Goal: Task Accomplishment & Management: Manage account settings

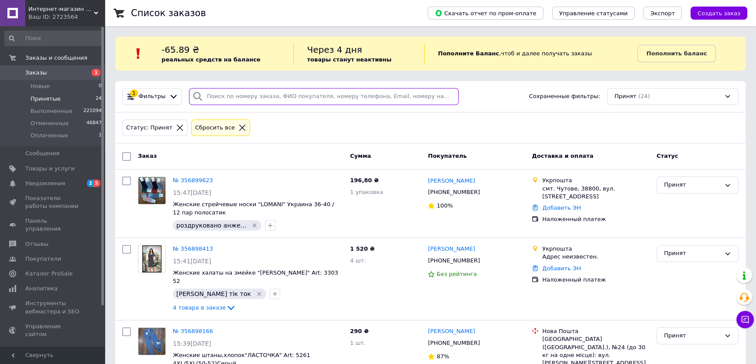
click at [240, 95] on input "search" at bounding box center [324, 96] width 270 height 17
paste input "[PHONE_NUMBER]"
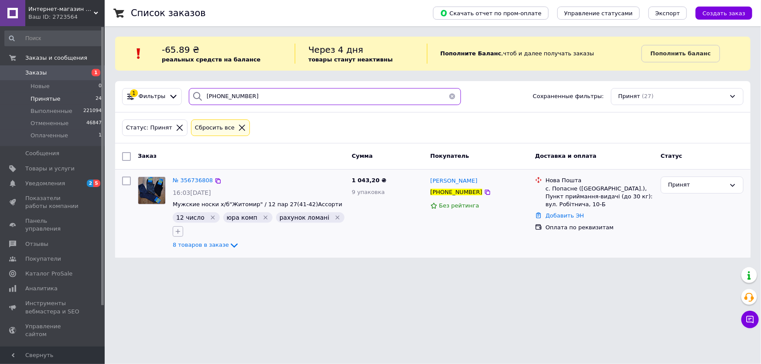
type input "[PHONE_NUMBER]"
click at [178, 231] on icon "button" at bounding box center [178, 231] width 7 height 7
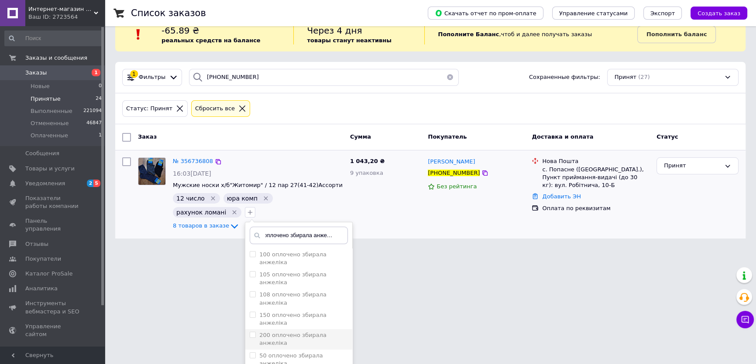
scroll to position [30, 0]
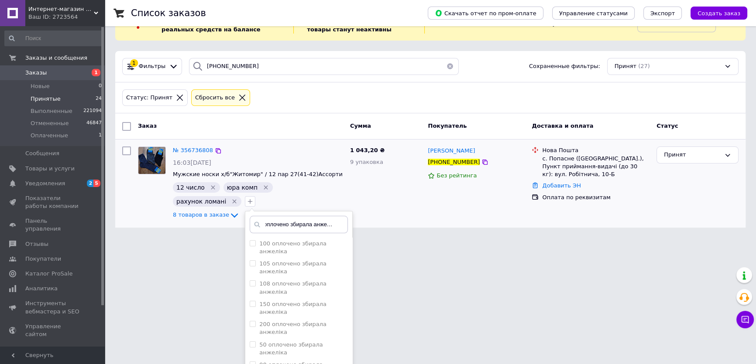
type input "оплочено збирала анжеліка"
checkbox input "true"
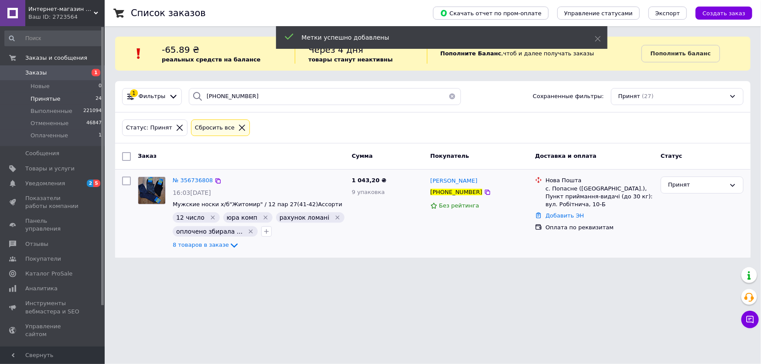
click at [191, 185] on div "№ 356736808" at bounding box center [193, 181] width 42 height 10
click at [194, 182] on span "№ 356736808" at bounding box center [193, 180] width 40 height 7
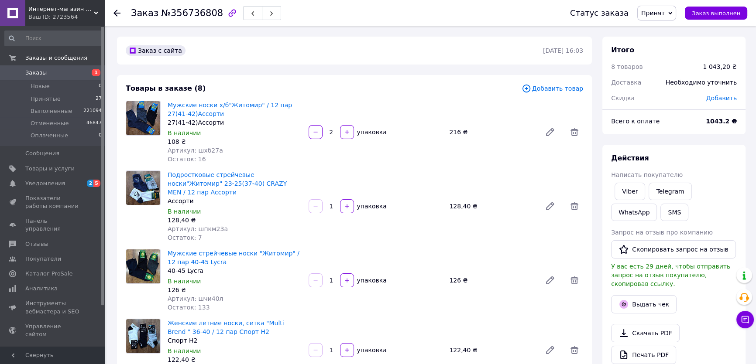
scroll to position [158, 0]
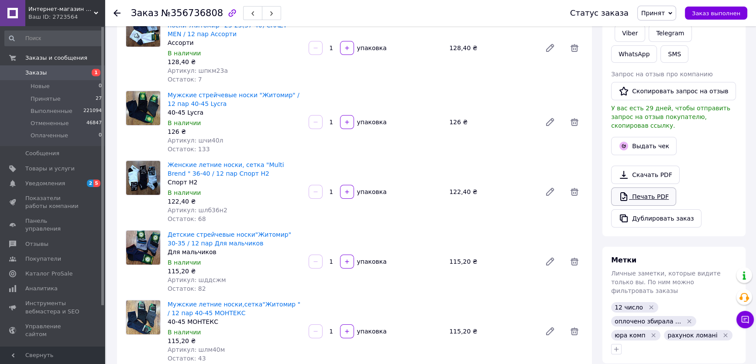
click at [636, 188] on link "Печать PDF" at bounding box center [643, 197] width 65 height 18
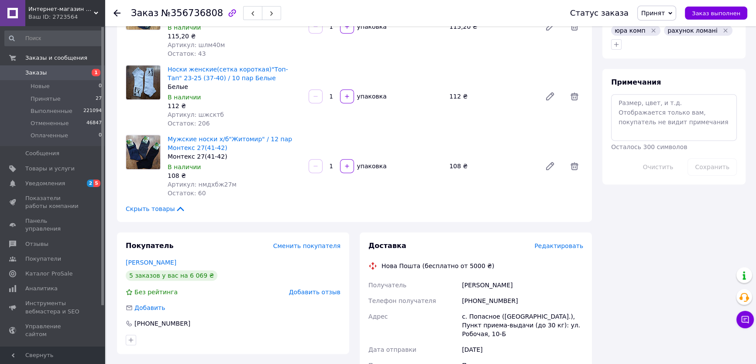
scroll to position [476, 0]
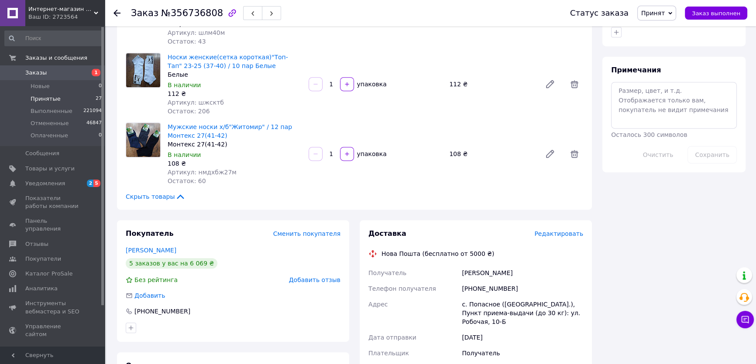
click at [62, 99] on li "Принятые 27" at bounding box center [53, 99] width 107 height 12
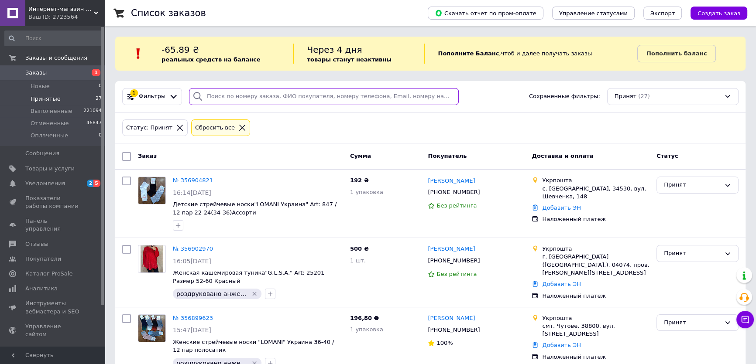
click at [252, 96] on input "search" at bounding box center [324, 96] width 270 height 17
paste input "+380669271285"
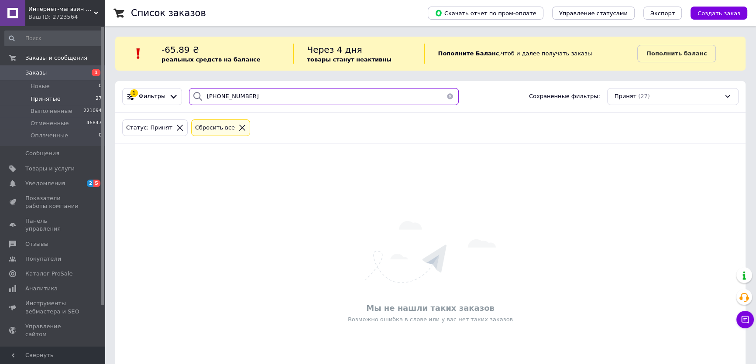
type input "+380669271285"
click at [238, 129] on icon at bounding box center [242, 128] width 8 height 8
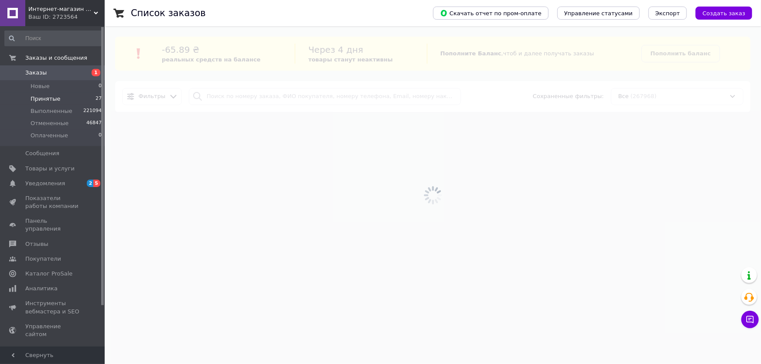
click at [244, 97] on div at bounding box center [433, 195] width 657 height 338
click at [244, 97] on input "search" at bounding box center [325, 96] width 272 height 17
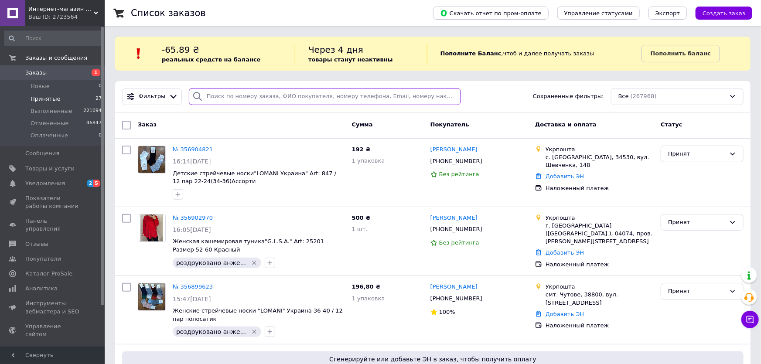
click at [243, 98] on input "search" at bounding box center [325, 96] width 272 height 17
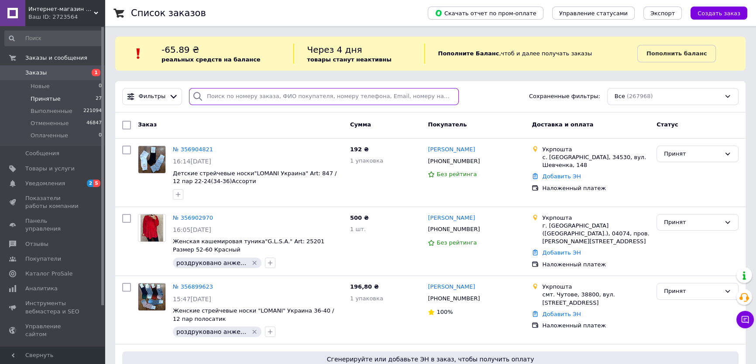
paste input "+380669271285"
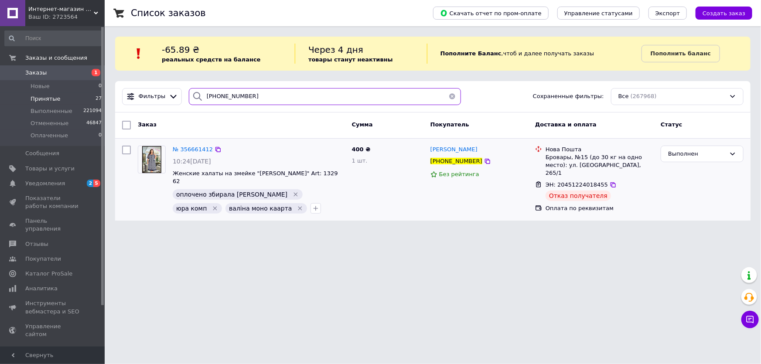
type input "+380669271285"
click at [74, 99] on li "Принятые 27" at bounding box center [53, 99] width 107 height 12
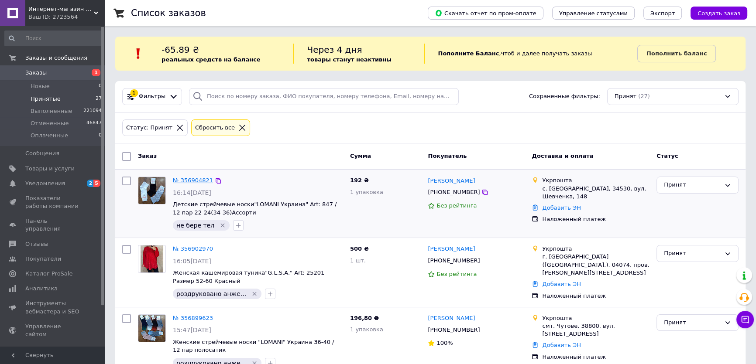
click at [188, 177] on link "№ 356904821" at bounding box center [193, 180] width 40 height 7
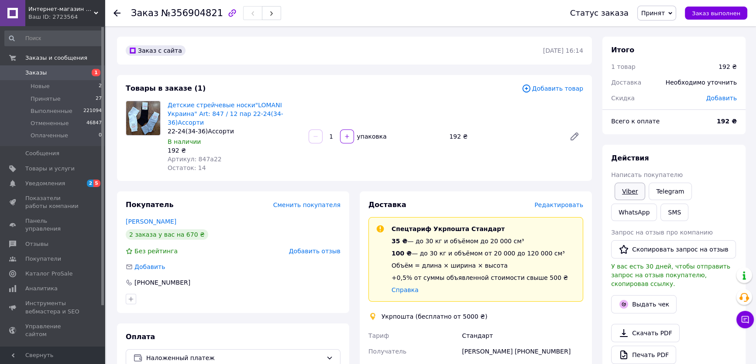
click at [633, 193] on link "Viber" at bounding box center [629, 191] width 31 height 17
click at [60, 97] on li "Принятые 27" at bounding box center [53, 99] width 107 height 12
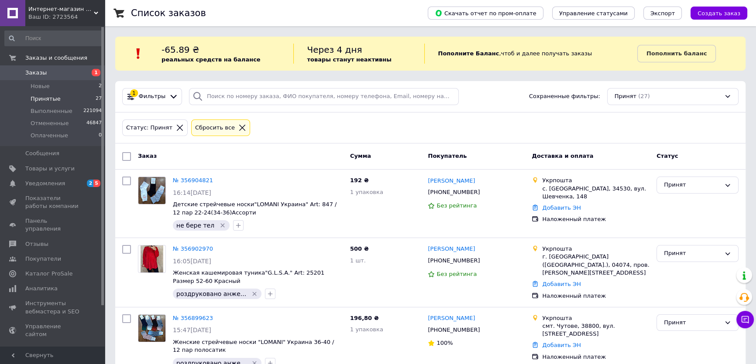
click at [231, 120] on div "Сбросить все" at bounding box center [220, 128] width 59 height 17
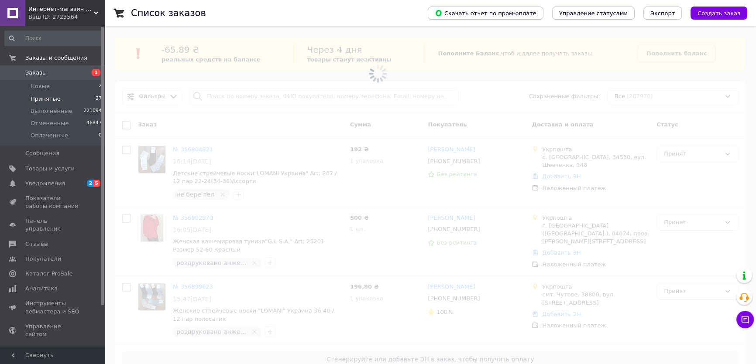
click at [211, 99] on span at bounding box center [378, 73] width 756 height 147
click at [209, 95] on input "search" at bounding box center [324, 96] width 270 height 17
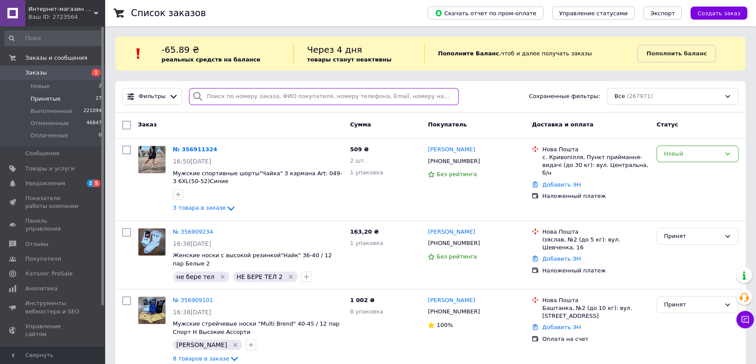
paste input "[PHONE_NUMBER]"
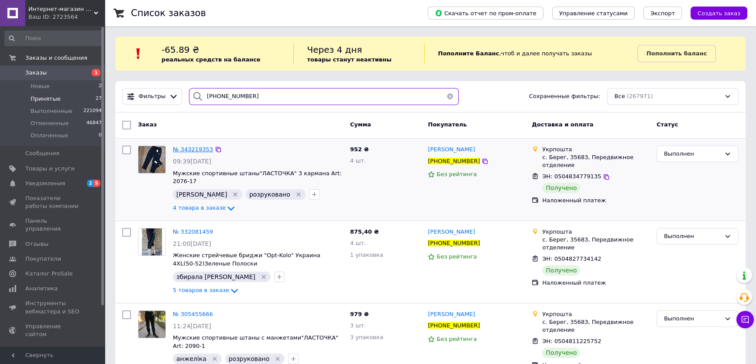
type input "[PHONE_NUMBER]"
click at [182, 149] on span "№ 343219353" at bounding box center [193, 149] width 40 height 7
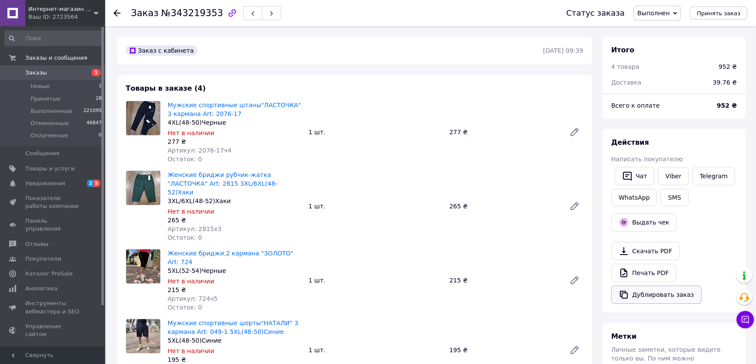
click at [668, 300] on button "Дублировать заказ" at bounding box center [656, 295] width 90 height 18
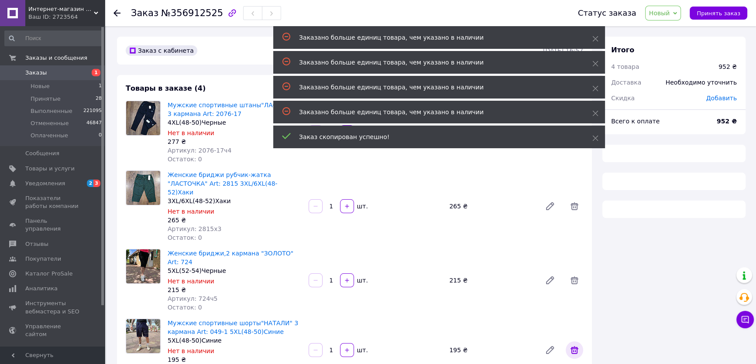
click at [578, 346] on icon at bounding box center [574, 350] width 8 height 8
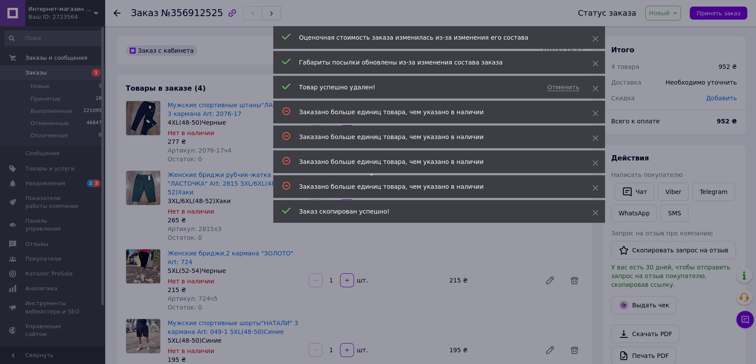
click at [572, 265] on div at bounding box center [378, 182] width 756 height 364
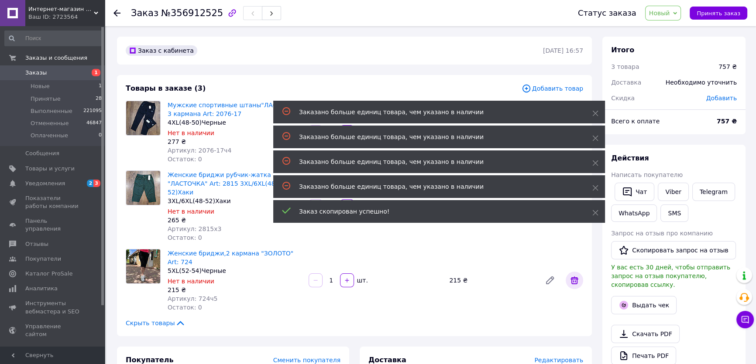
click at [568, 272] on span at bounding box center [573, 280] width 17 height 17
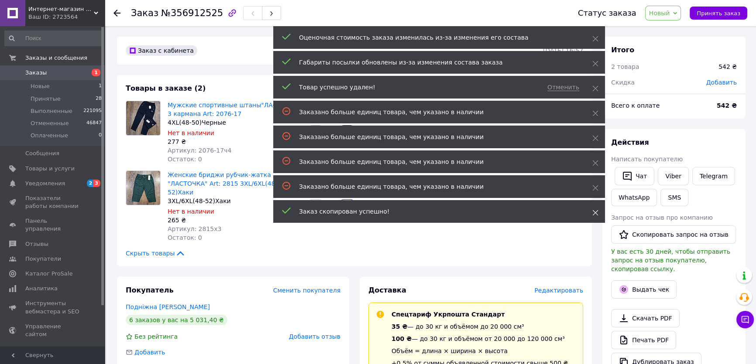
click at [594, 210] on icon at bounding box center [595, 213] width 6 height 6
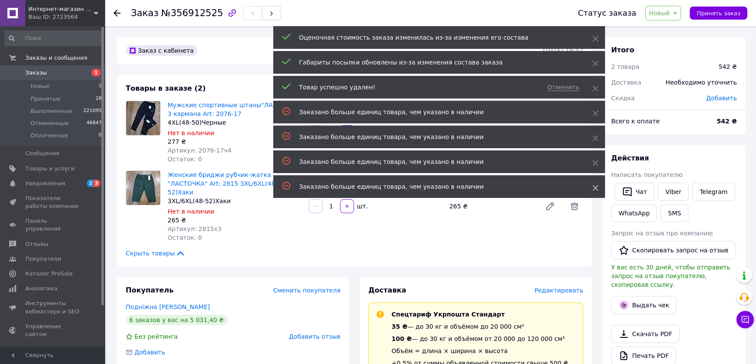
click at [592, 191] on icon at bounding box center [595, 188] width 6 height 6
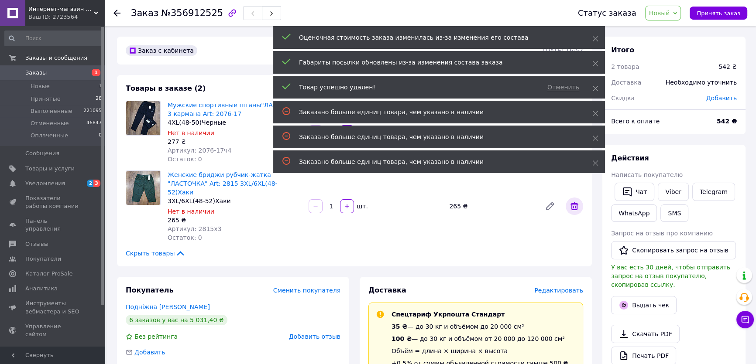
click at [572, 203] on icon at bounding box center [574, 206] width 10 height 10
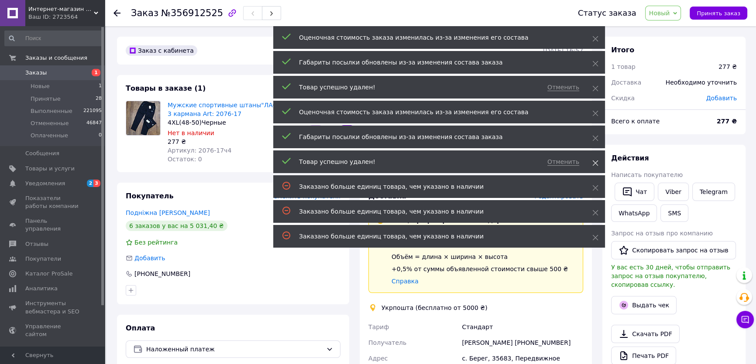
click at [595, 159] on span at bounding box center [595, 163] width 6 height 9
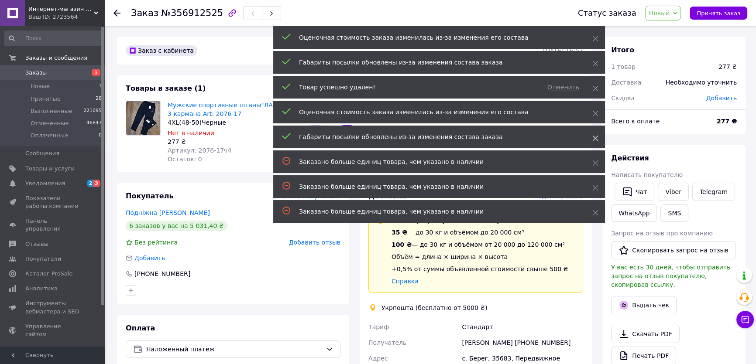
click at [595, 139] on use at bounding box center [596, 139] width 6 height 6
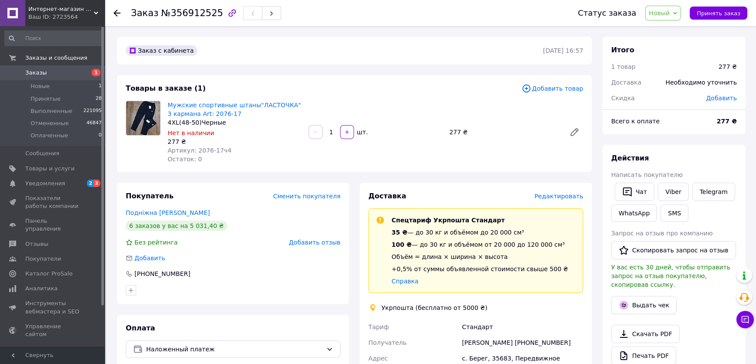
click at [663, 15] on span "Новый" at bounding box center [659, 13] width 21 height 7
click at [667, 25] on li "Принят" at bounding box center [668, 30] width 46 height 13
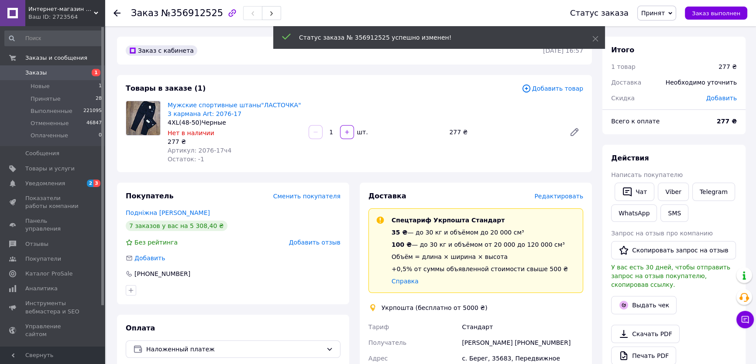
click at [553, 92] on span "Добавить товар" at bounding box center [552, 89] width 62 height 10
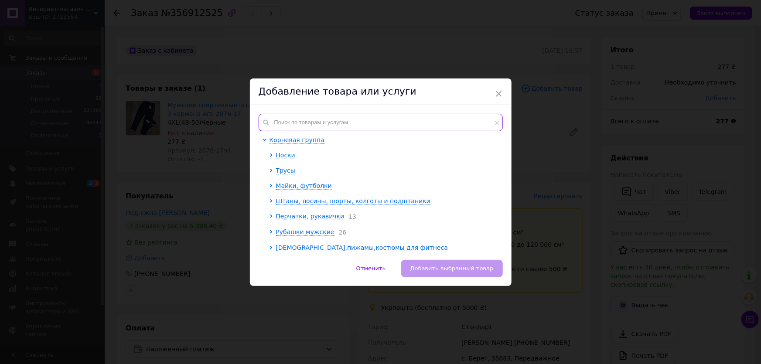
click at [329, 116] on input "text" at bounding box center [381, 122] width 244 height 17
paste input "чрна"
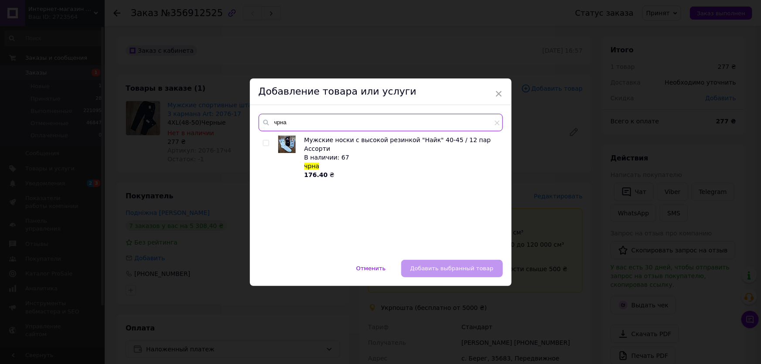
type input "чрна"
click at [266, 142] on input "checkbox" at bounding box center [266, 143] width 6 height 6
checkbox input "true"
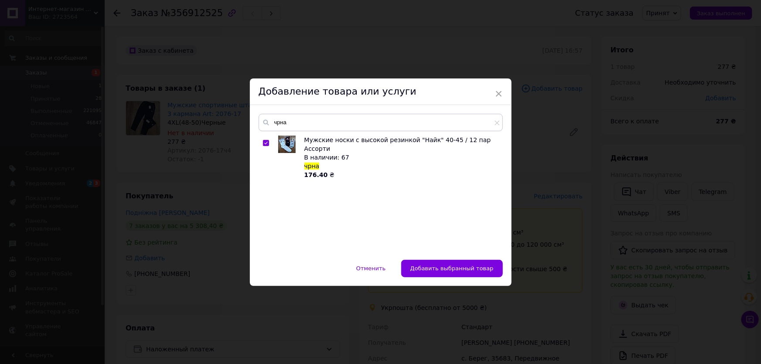
click at [459, 264] on button "Добавить выбранный товар" at bounding box center [452, 268] width 102 height 17
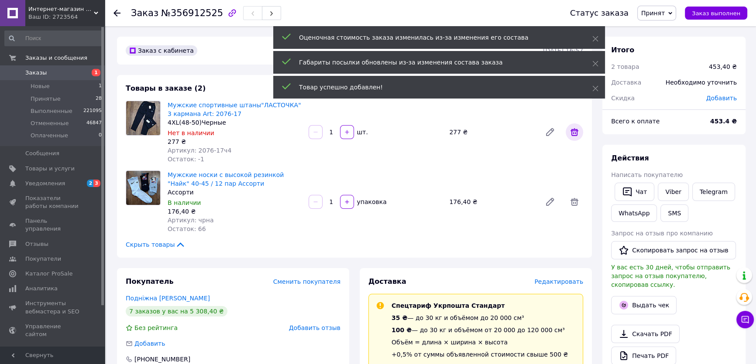
click at [577, 127] on icon at bounding box center [574, 132] width 10 height 10
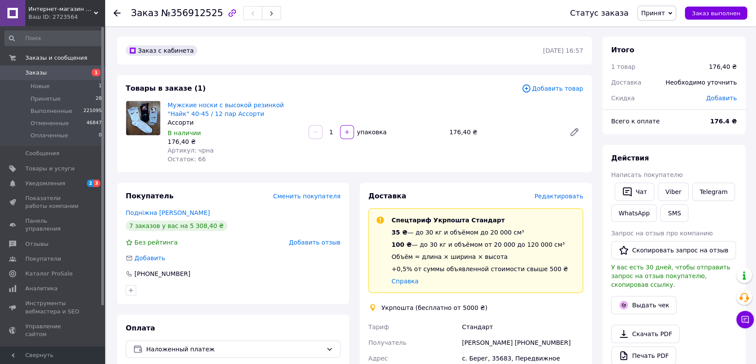
click at [563, 94] on div "Товары в заказе (1) Добавить товар Мужские носки с высокой резинкой "Найк" 40-4…" at bounding box center [354, 123] width 475 height 97
click at [562, 89] on span "Добавить товар" at bounding box center [552, 89] width 62 height 10
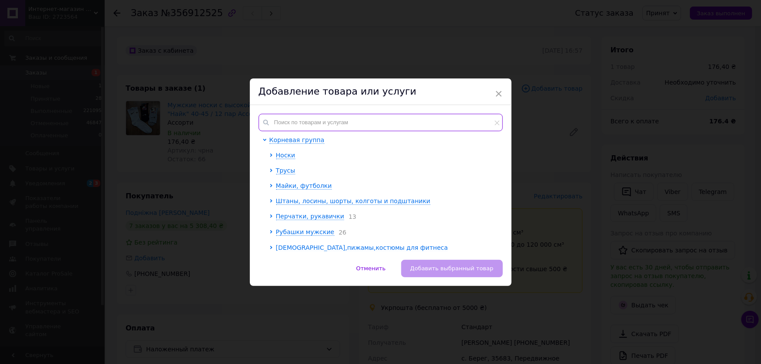
click at [316, 118] on input "text" at bounding box center [381, 122] width 244 height 17
paste input "нжттц"
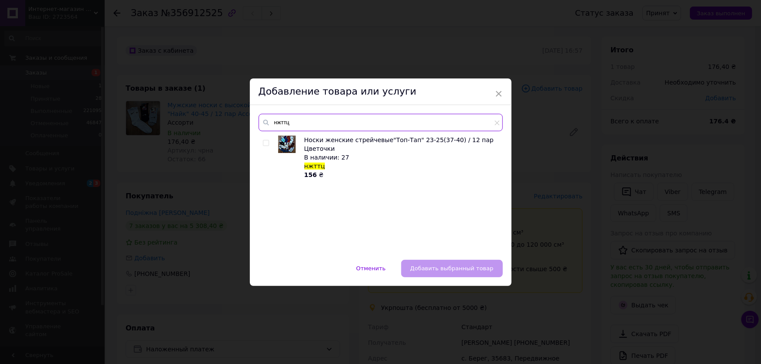
type input "нжттц"
click at [268, 140] on div at bounding box center [266, 143] width 7 height 6
click at [263, 144] on input "checkbox" at bounding box center [266, 143] width 6 height 6
checkbox input "true"
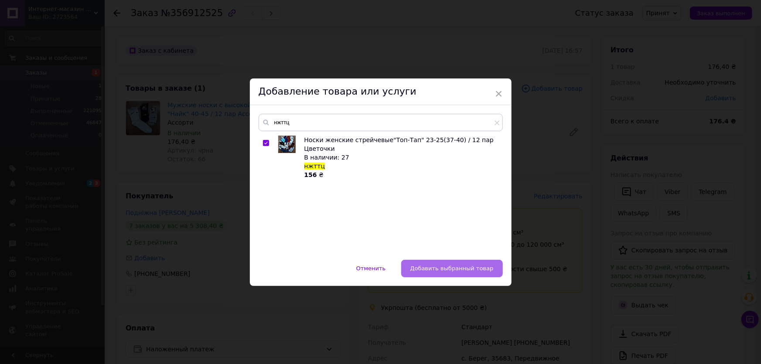
click at [453, 273] on button "Добавить выбранный товар" at bounding box center [452, 268] width 102 height 17
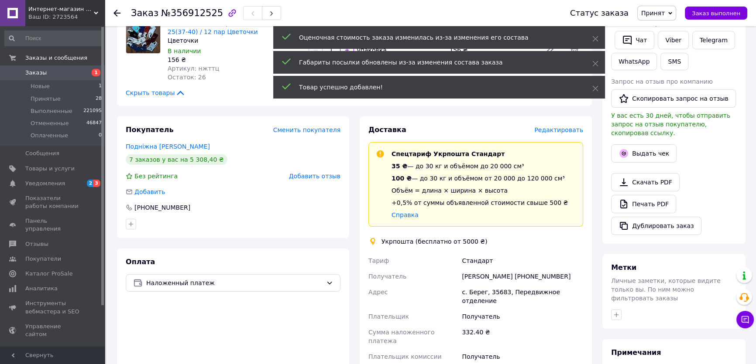
scroll to position [158, 0]
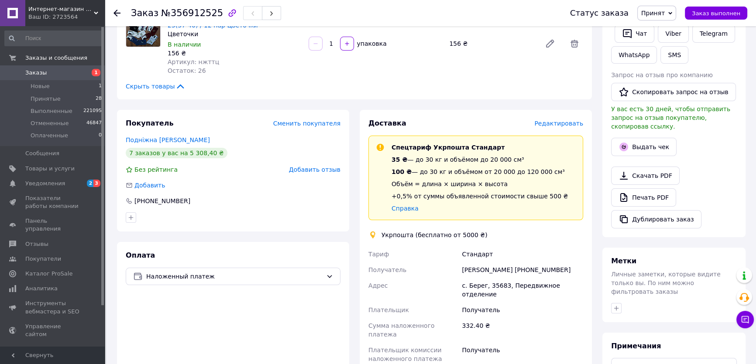
click at [617, 305] on icon "button" at bounding box center [616, 308] width 7 height 7
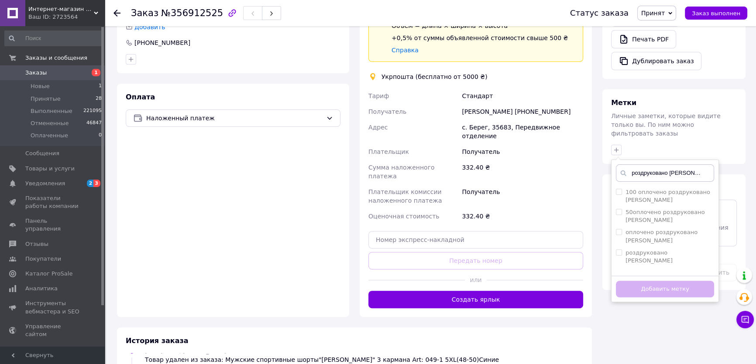
scroll to position [317, 0]
type input "роздруковано [PERSON_NAME]"
click at [646, 249] on label "роздруковано [PERSON_NAME]" at bounding box center [648, 256] width 47 height 14
checkbox input "true"
click at [654, 275] on div "Добавить метку" at bounding box center [664, 288] width 107 height 27
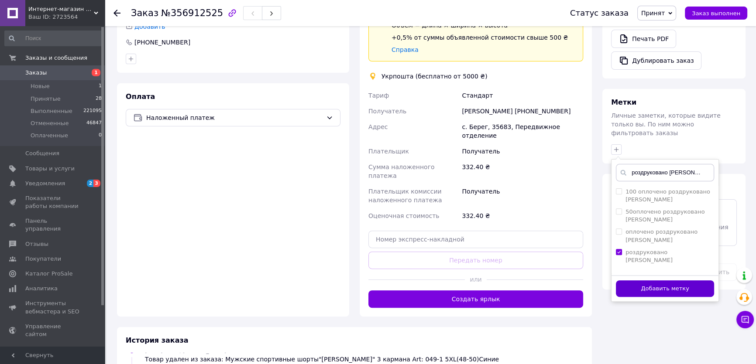
click at [654, 281] on button "Добавить метку" at bounding box center [665, 289] width 98 height 17
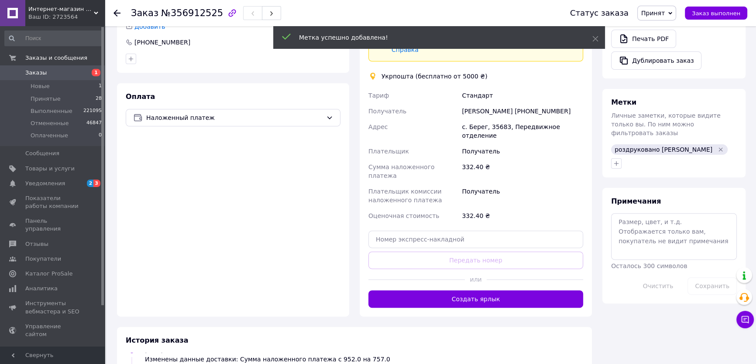
scroll to position [158, 0]
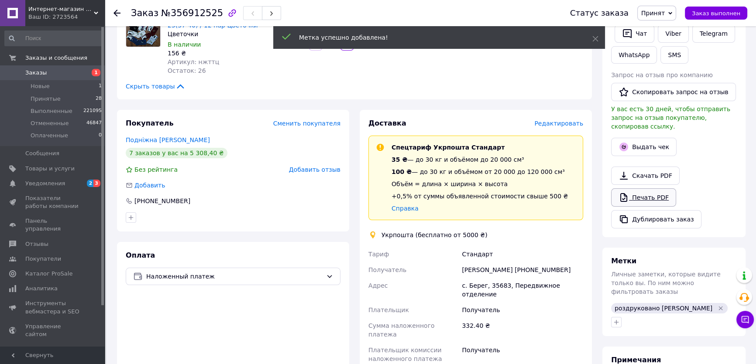
click at [641, 193] on link "Печать PDF" at bounding box center [643, 197] width 65 height 18
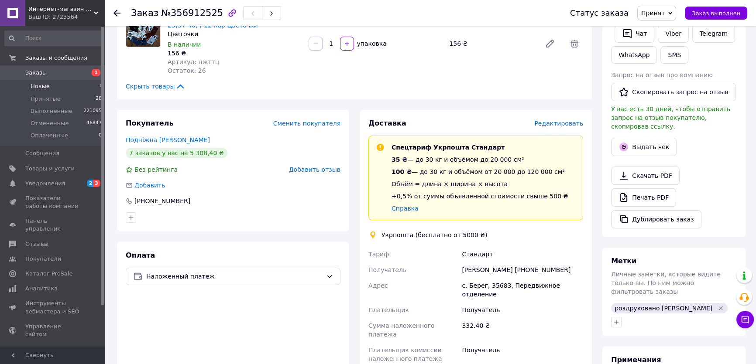
click at [66, 90] on li "Новые 1" at bounding box center [53, 86] width 107 height 12
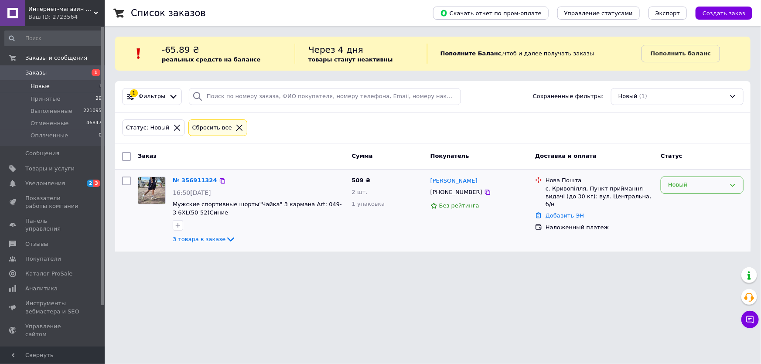
click at [692, 187] on div "Новый" at bounding box center [697, 185] width 58 height 9
click at [687, 200] on li "Принят" at bounding box center [702, 203] width 82 height 16
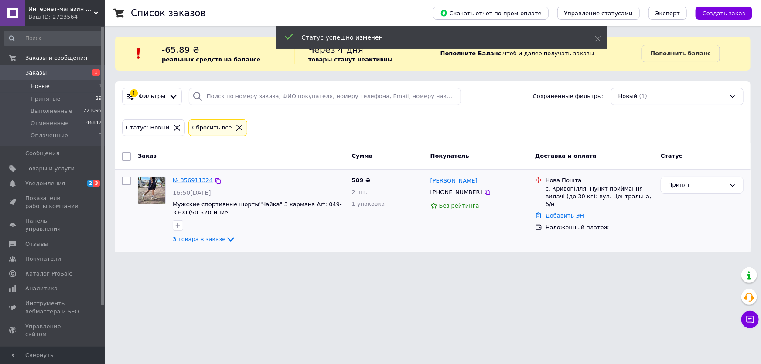
click at [179, 180] on link "№ 356911324" at bounding box center [193, 180] width 40 height 7
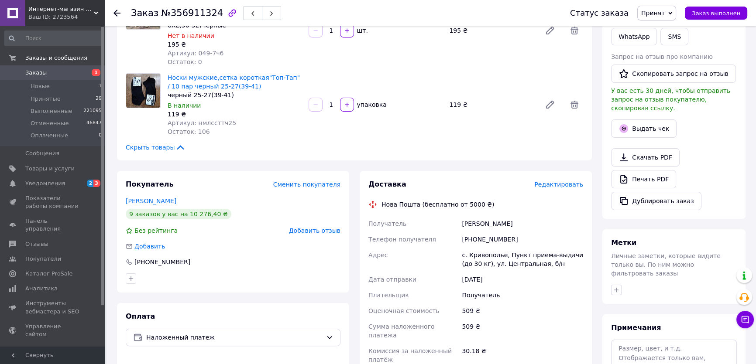
scroll to position [238, 0]
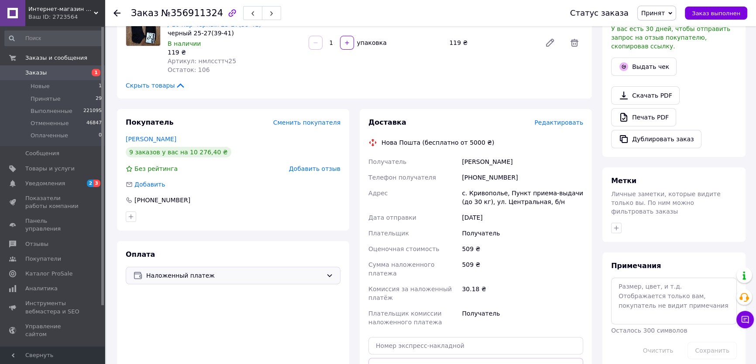
click at [268, 271] on span "Наложенный платеж" at bounding box center [234, 276] width 176 height 10
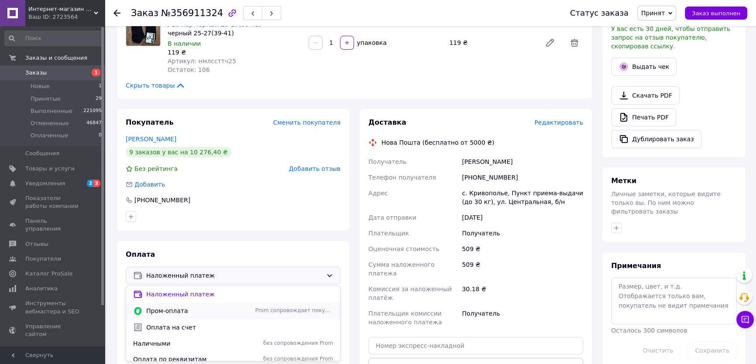
scroll to position [6, 0]
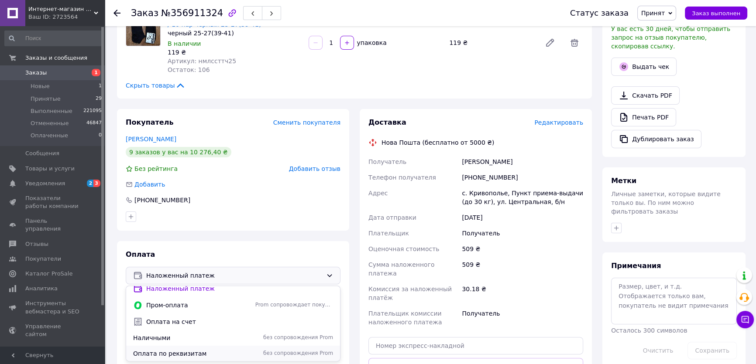
click at [187, 349] on span "Оплата по реквизитам" at bounding box center [192, 353] width 119 height 9
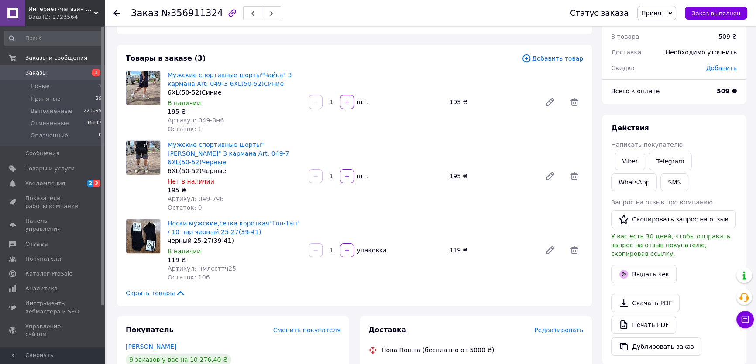
scroll to position [0, 0]
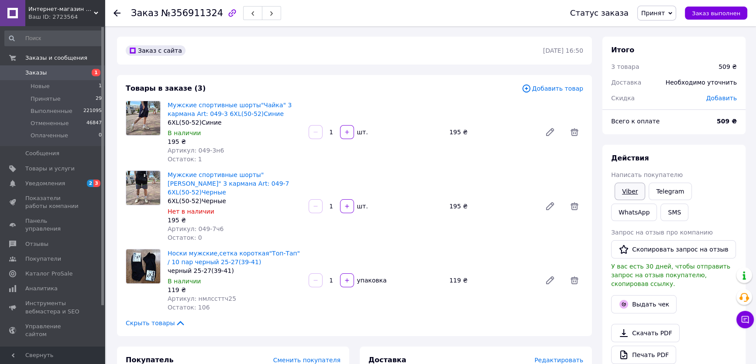
click at [630, 190] on link "Viber" at bounding box center [629, 191] width 31 height 17
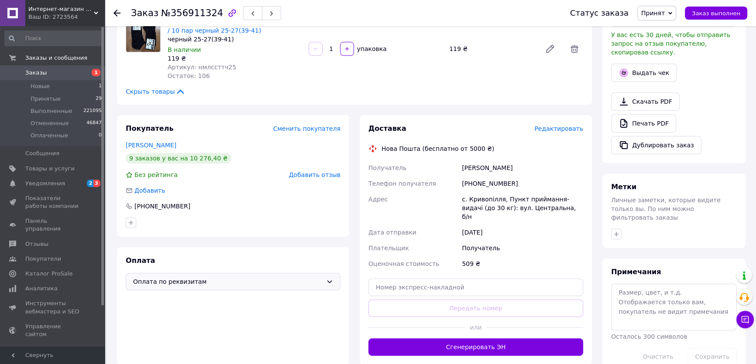
scroll to position [317, 0]
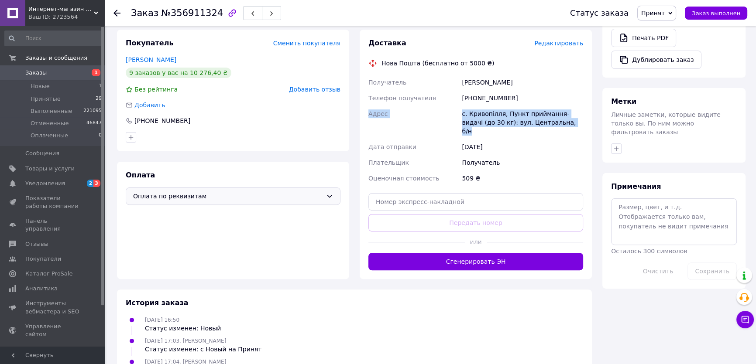
drag, startPoint x: 368, startPoint y: 103, endPoint x: 552, endPoint y: 116, distance: 184.6
click at [552, 116] on div "Получатель Тинкалюк Мирослава Телефон получателя +380672763385 Адрес с. Кривопі…" at bounding box center [476, 131] width 218 height 112
copy div "Адрес с. Кривопілля, Пункт приймання-видачі (до 30 кг): вул. Центральна, б/н"
click at [575, 171] on div "509 ₴" at bounding box center [522, 179] width 125 height 16
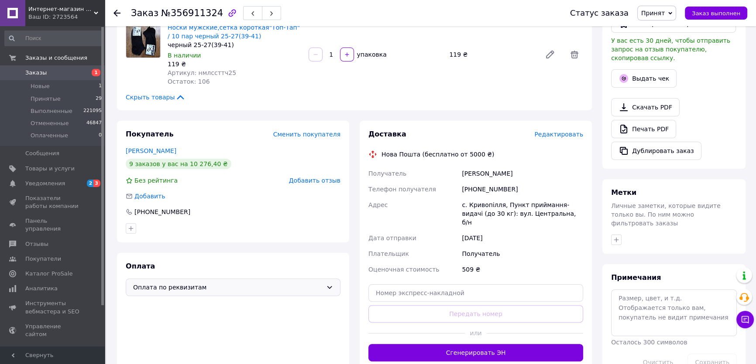
scroll to position [158, 0]
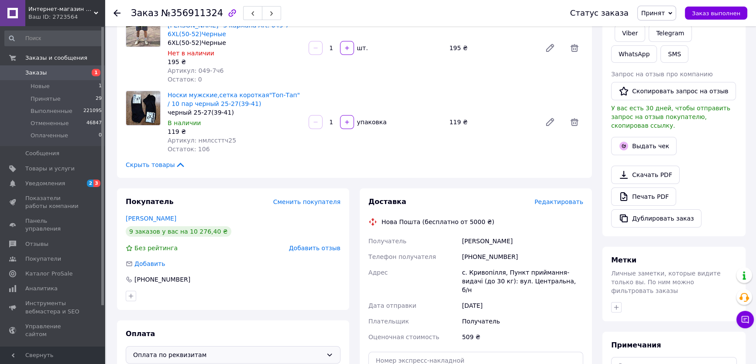
drag, startPoint x: 613, startPoint y: 292, endPoint x: 641, endPoint y: 276, distance: 32.4
click at [613, 304] on icon "button" at bounding box center [616, 307] width 7 height 7
type input "карта юрки"
drag, startPoint x: 634, startPoint y: 336, endPoint x: 637, endPoint y: 323, distance: 13.0
click at [634, 344] on li "карта юрки" at bounding box center [664, 350] width 107 height 12
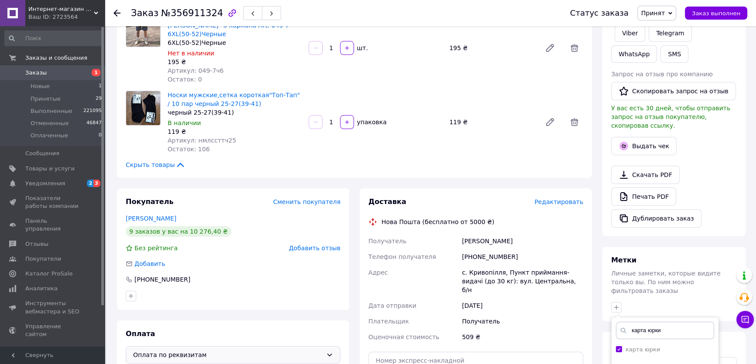
checkbox input "true"
click at [643, 322] on input "карта юрки" at bounding box center [665, 330] width 98 height 17
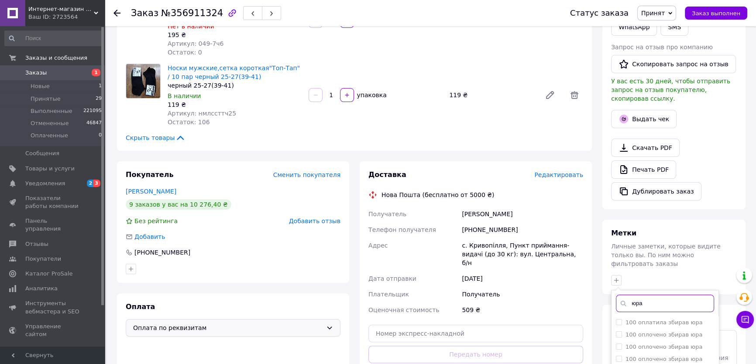
scroll to position [238, 0]
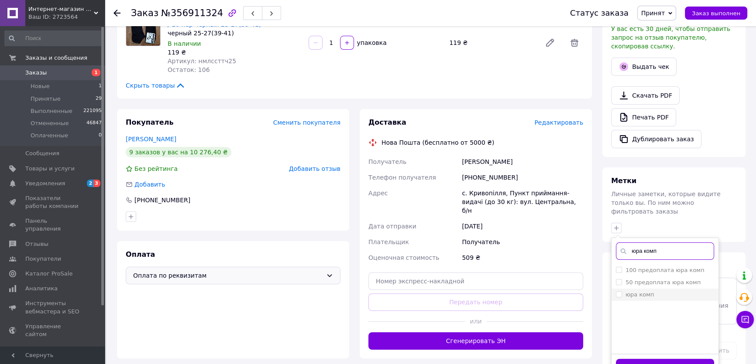
type input "юра комп"
click at [643, 291] on label "юра комп" at bounding box center [639, 294] width 28 height 7
checkbox input "true"
click at [666, 359] on button "Добавить метку" at bounding box center [665, 367] width 98 height 17
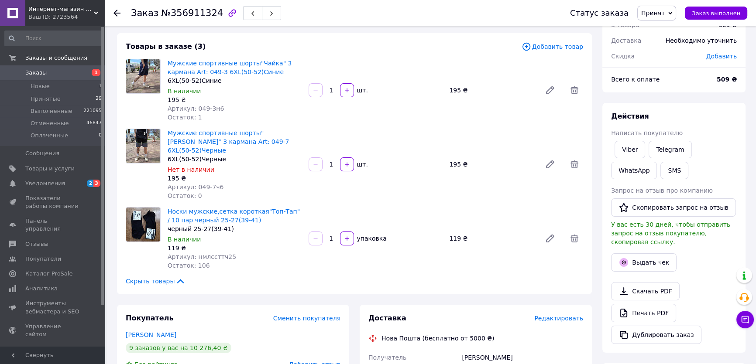
scroll to position [0, 0]
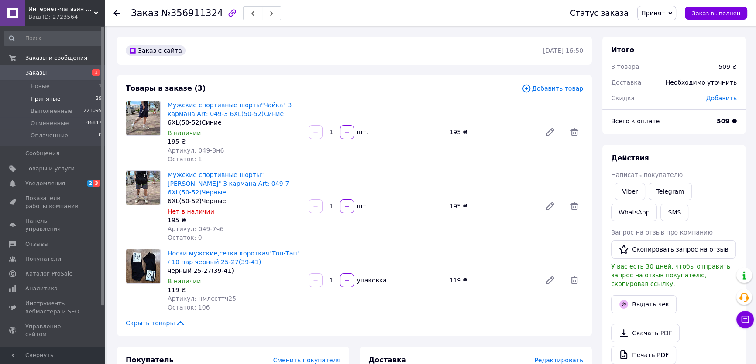
click at [47, 99] on span "Принятые" at bounding box center [46, 99] width 30 height 8
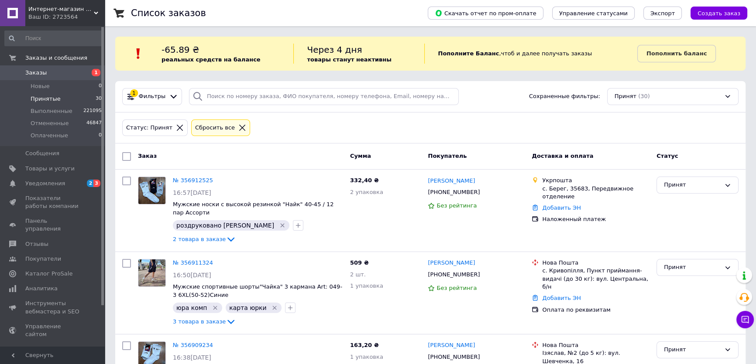
click at [62, 93] on li "Принятые 30" at bounding box center [53, 99] width 107 height 12
click at [209, 90] on input "search" at bounding box center [324, 96] width 270 height 17
paste input "[PHONE_NUMBER]"
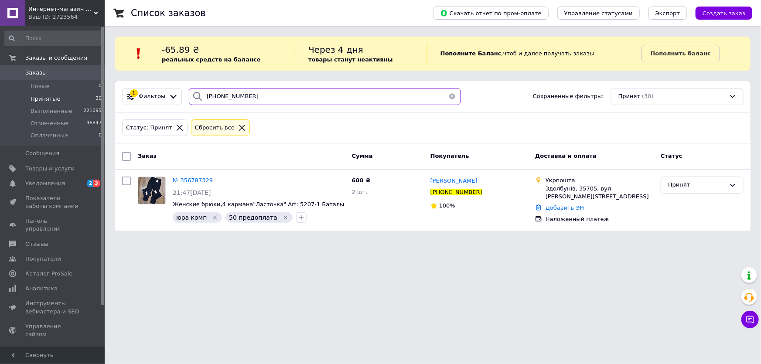
type input "[PHONE_NUMBER]"
click at [55, 98] on span "Принятые" at bounding box center [46, 99] width 30 height 8
click at [258, 103] on input "[PHONE_NUMBER]" at bounding box center [325, 96] width 272 height 17
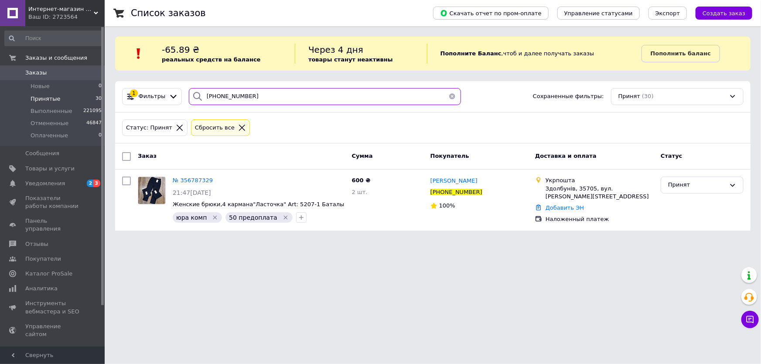
click at [258, 103] on input "[PHONE_NUMBER]" at bounding box center [325, 96] width 272 height 17
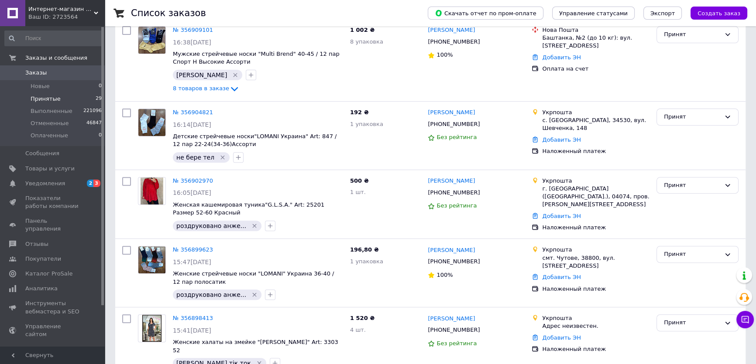
scroll to position [397, 0]
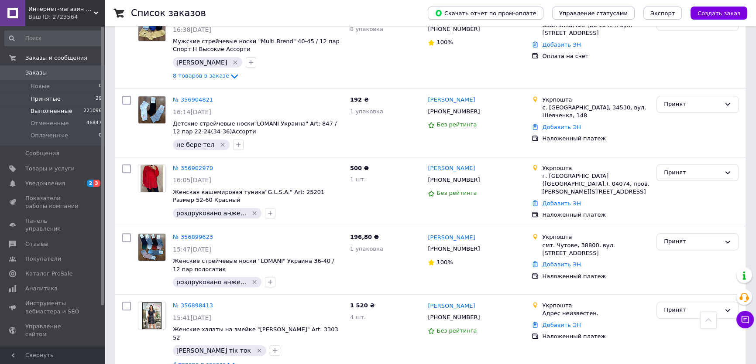
click at [50, 106] on li "Выполненные 221096" at bounding box center [53, 111] width 107 height 12
click at [52, 105] on li "Выполненные 221096" at bounding box center [53, 111] width 107 height 12
click at [54, 102] on span "Принятые" at bounding box center [46, 99] width 30 height 8
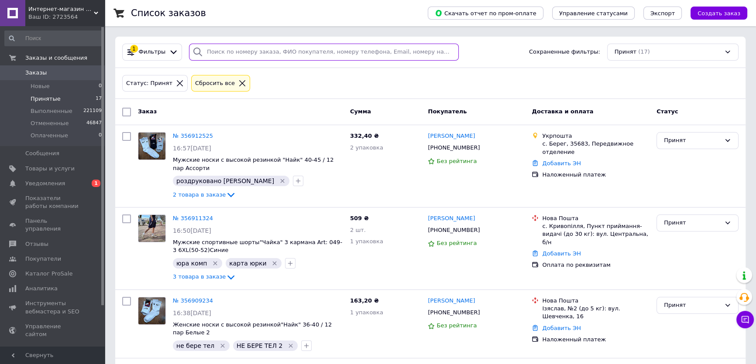
click at [276, 53] on input "search" at bounding box center [324, 52] width 270 height 17
paste input "[PHONE_NUMBER]"
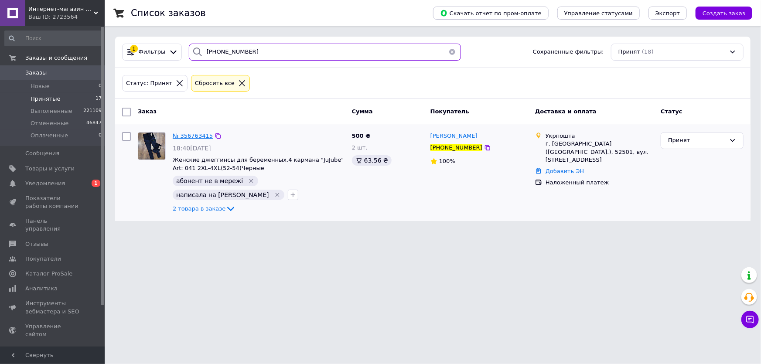
type input "[PHONE_NUMBER]"
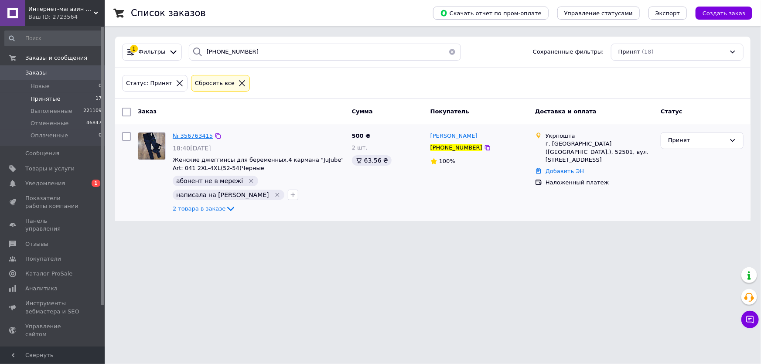
click at [188, 135] on span "№ 356763415" at bounding box center [193, 136] width 40 height 7
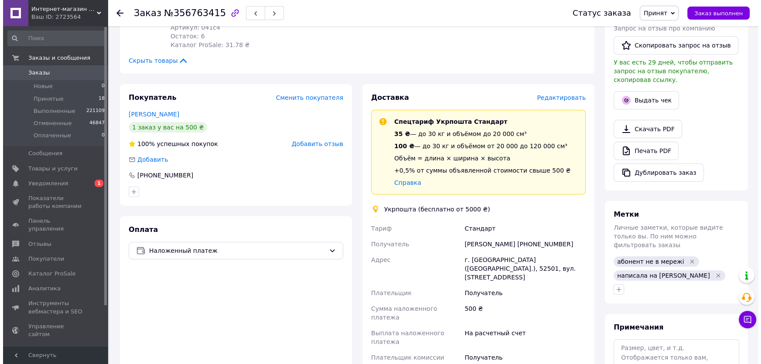
scroll to position [238, 0]
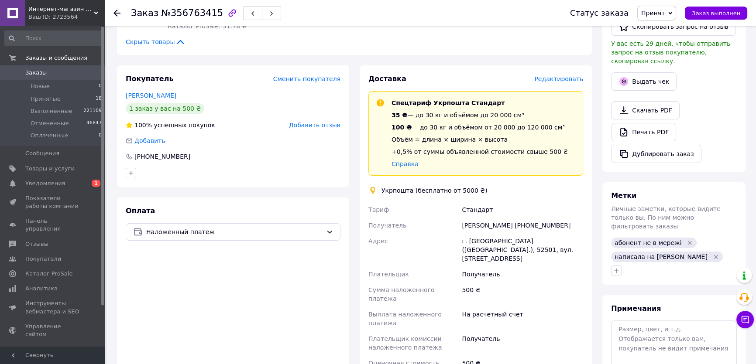
click at [558, 75] on span "Редактировать" at bounding box center [558, 78] width 49 height 7
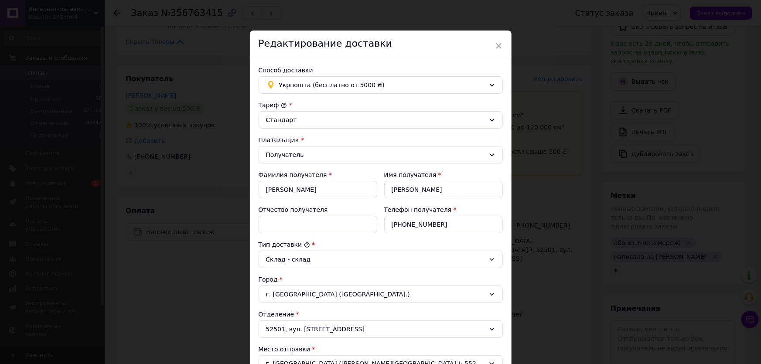
click at [293, 331] on div "52501, вул. [STREET_ADDRESS]" at bounding box center [381, 329] width 244 height 17
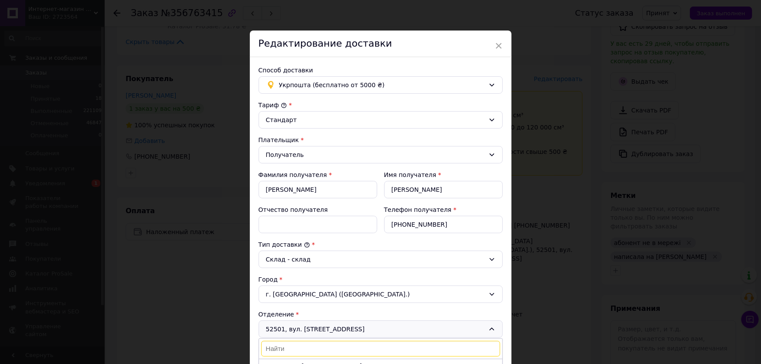
scroll to position [79, 0]
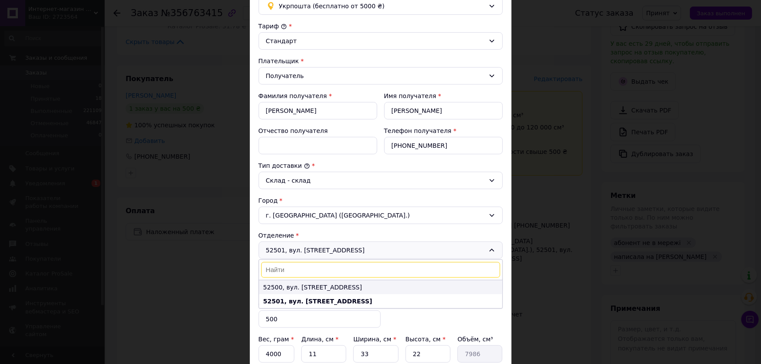
click at [305, 285] on li "52500, вул. [STREET_ADDRESS]" at bounding box center [380, 288] width 243 height 14
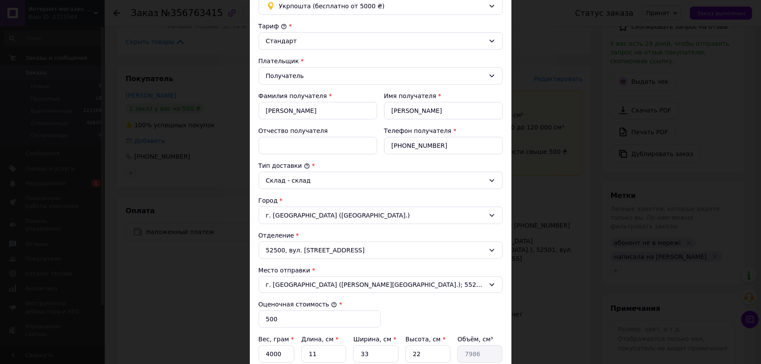
scroll to position [238, 0]
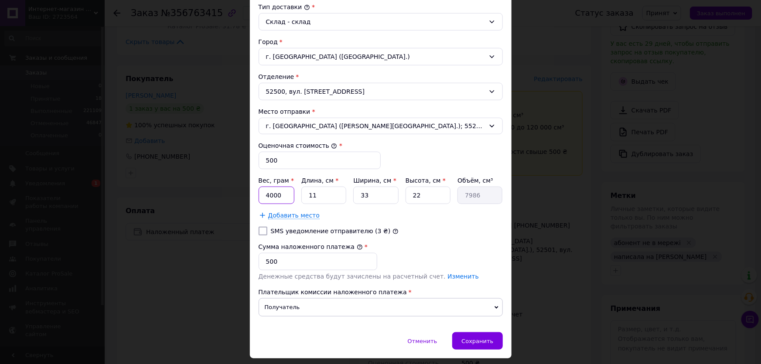
click at [287, 191] on input "4000" at bounding box center [277, 195] width 36 height 17
type input "1"
click at [326, 196] on input "11" at bounding box center [324, 195] width 45 height 17
type input "1"
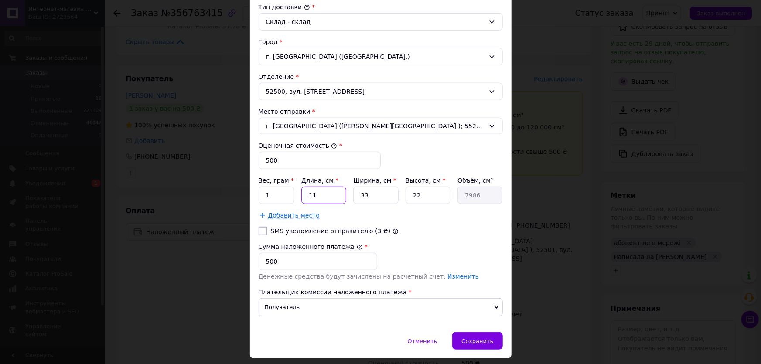
type input "726"
click at [326, 196] on input "1" at bounding box center [324, 195] width 45 height 17
type input "1"
click at [385, 227] on div "SMS уведомление отправителю (3 ₴)" at bounding box center [381, 231] width 248 height 9
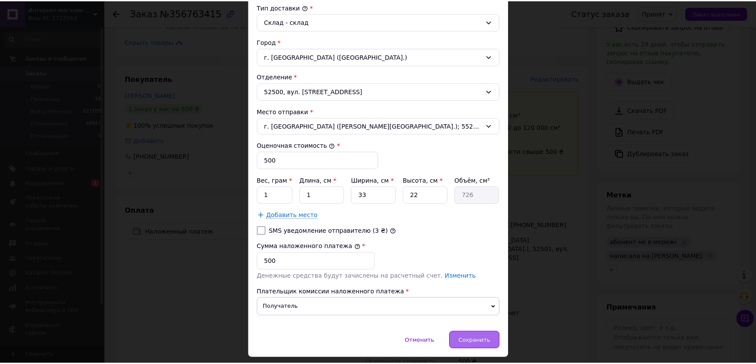
scroll to position [261, 0]
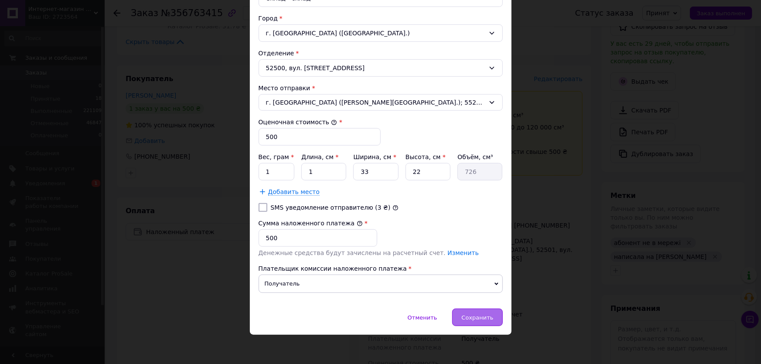
click at [470, 319] on span "Сохранить" at bounding box center [478, 318] width 32 height 7
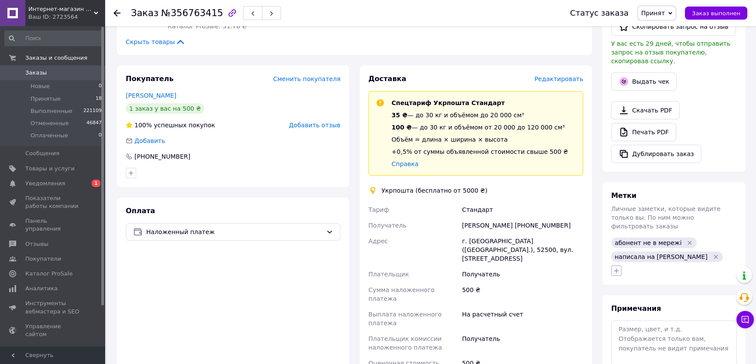
click at [615, 267] on icon "button" at bounding box center [616, 270] width 7 height 7
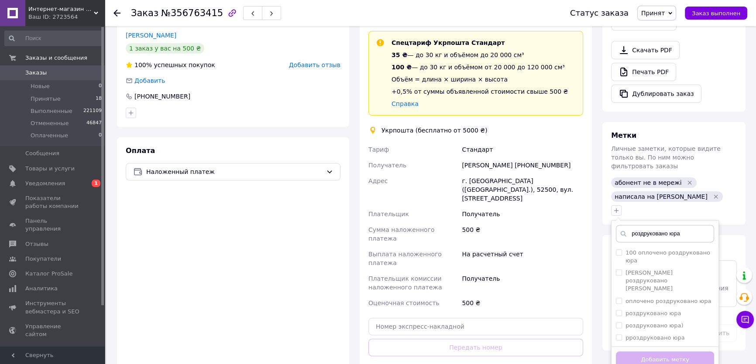
scroll to position [317, 0]
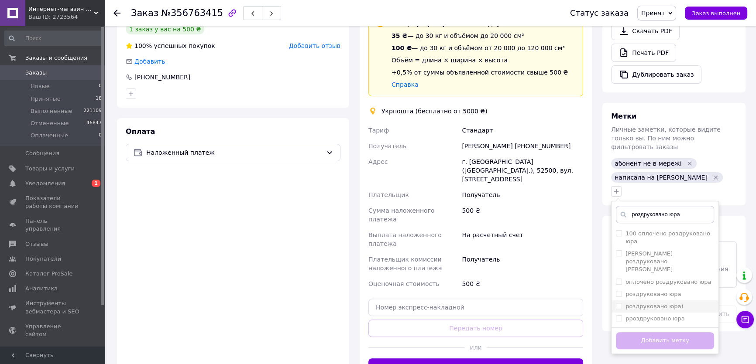
type input "роздруковано юра"
click at [656, 303] on label "роздруковано юра)" at bounding box center [654, 306] width 58 height 7
checkbox input "true"
drag, startPoint x: 641, startPoint y: 257, endPoint x: 639, endPoint y: 265, distance: 9.0
click at [641, 288] on li "роздруковано юра" at bounding box center [664, 294] width 107 height 12
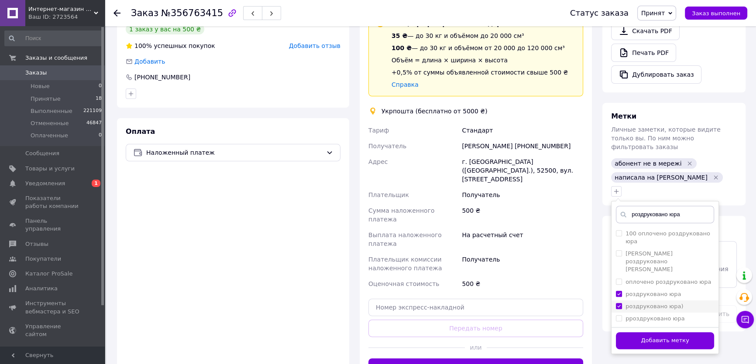
checkbox input "true"
click at [641, 303] on label "роздруковано юра)" at bounding box center [654, 306] width 58 height 7
checkbox input "false"
click at [649, 327] on div "Добавить метку" at bounding box center [664, 340] width 107 height 27
click at [648, 332] on button "Добавить метку" at bounding box center [665, 340] width 98 height 17
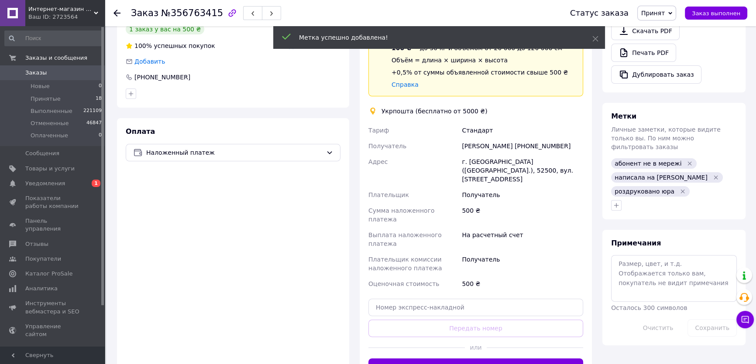
scroll to position [158, 0]
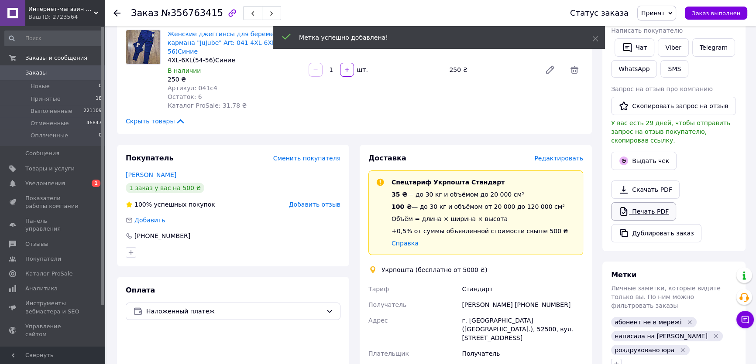
click at [633, 202] on link "Печать PDF" at bounding box center [643, 211] width 65 height 18
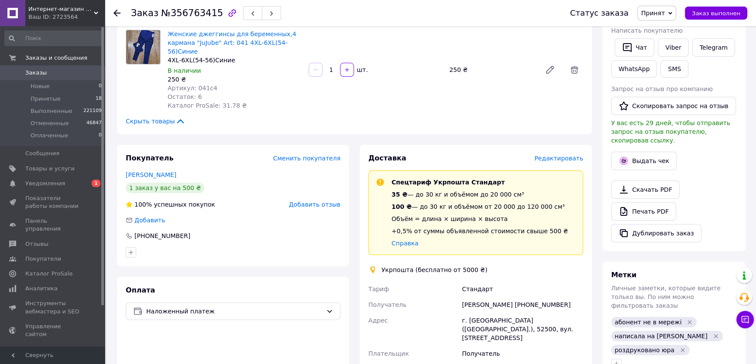
scroll to position [0, 0]
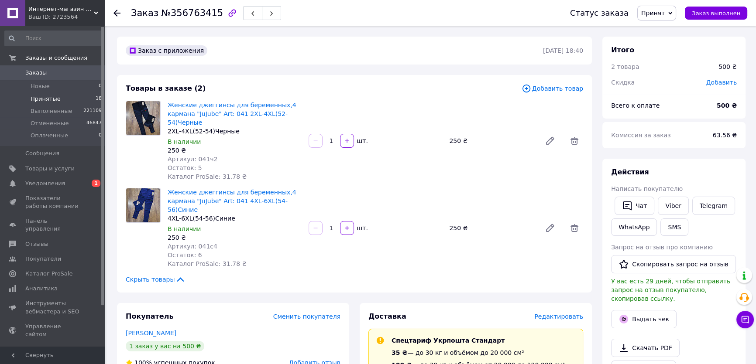
click at [52, 99] on span "Принятые" at bounding box center [46, 99] width 30 height 8
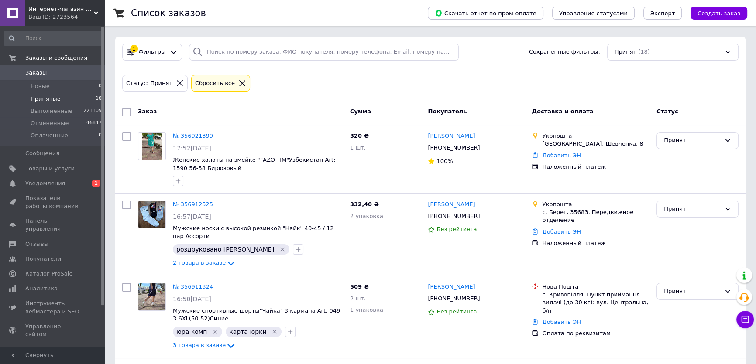
click at [65, 75] on span "Заказы" at bounding box center [52, 73] width 55 height 8
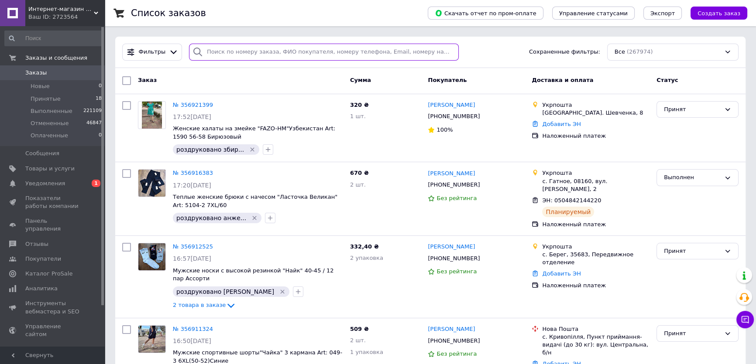
click at [249, 54] on input "search" at bounding box center [324, 52] width 270 height 17
type input "2218"
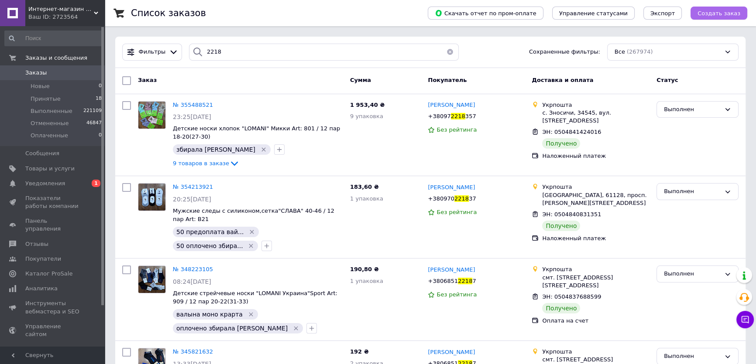
click at [720, 14] on span "Создать заказ" at bounding box center [718, 13] width 43 height 7
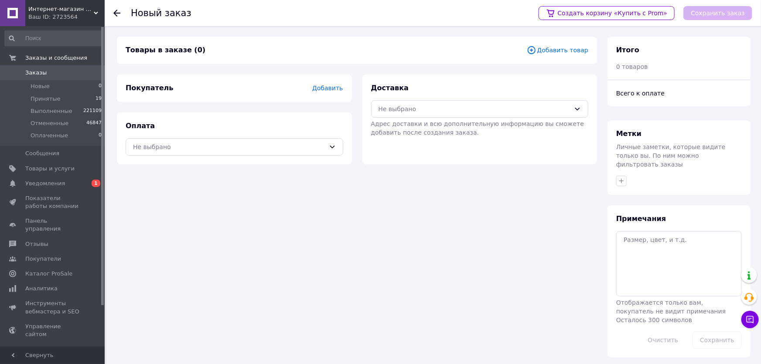
click at [48, 72] on span "Заказы" at bounding box center [52, 73] width 55 height 8
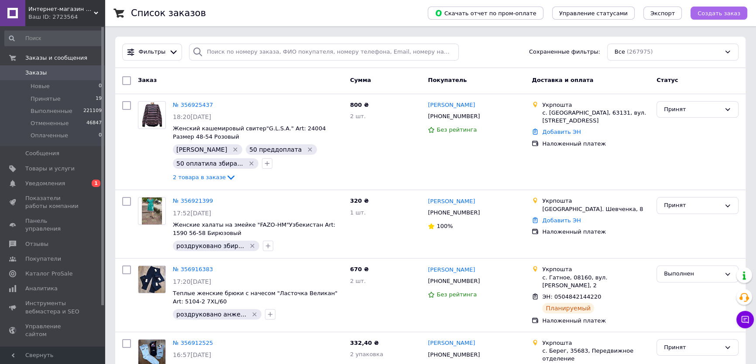
click at [721, 20] on div "Скачать отчет по пром-оплате Управление статусами Экспорт Создать заказ" at bounding box center [578, 13] width 337 height 26
click at [722, 16] on span "Создать заказ" at bounding box center [718, 13] width 43 height 7
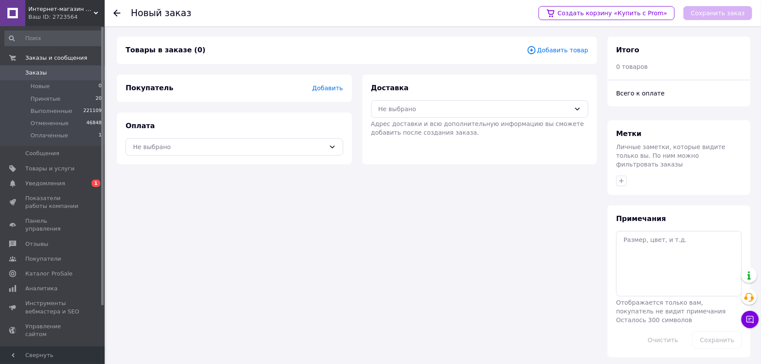
click at [328, 88] on span "Добавить" at bounding box center [327, 88] width 31 height 7
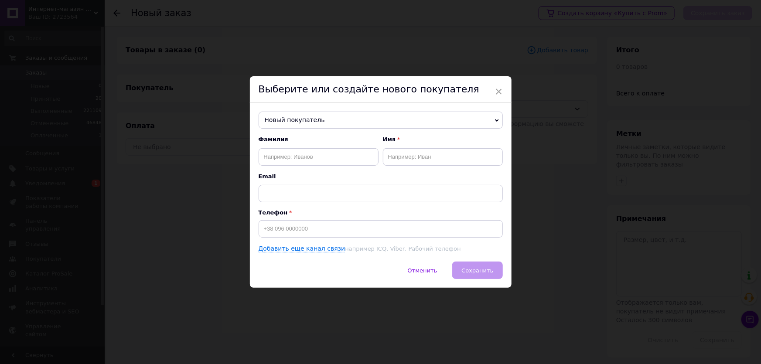
click at [300, 122] on span "Новый покупатель" at bounding box center [381, 120] width 244 height 17
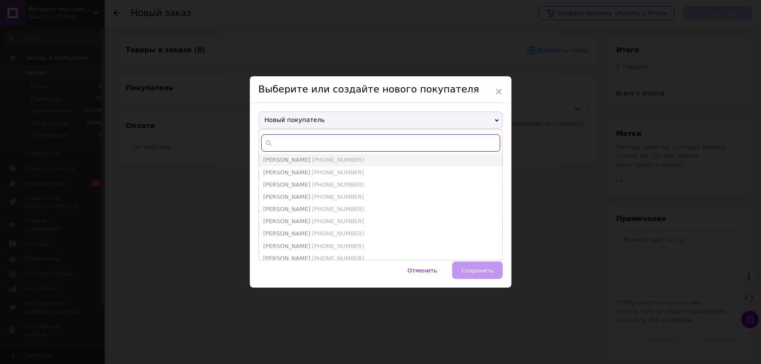
drag, startPoint x: 309, startPoint y: 135, endPoint x: 310, endPoint y: 140, distance: 5.3
click at [309, 135] on input "text" at bounding box center [380, 142] width 239 height 17
click at [310, 141] on input "text" at bounding box center [380, 142] width 239 height 17
paste input "[PHONE_NUMBER]"
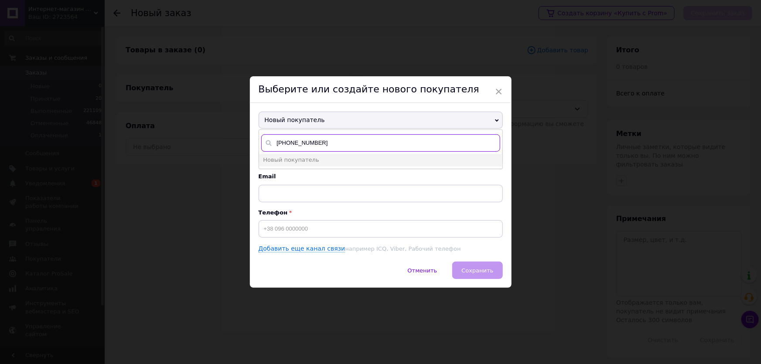
type input "[PHONE_NUMBER]"
click at [298, 230] on input at bounding box center [381, 228] width 244 height 17
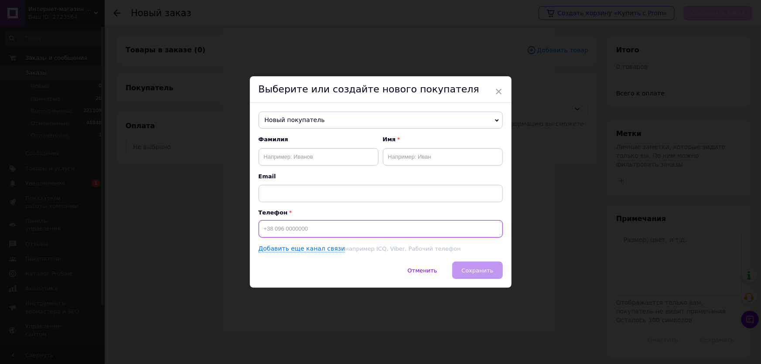
paste input "[PHONE_NUMBER]"
type input "[PHONE_NUMBER]"
click at [301, 161] on input "text" at bounding box center [319, 156] width 120 height 17
click at [299, 158] on input "text" at bounding box center [319, 156] width 120 height 17
paste input "[PERSON_NAME]"
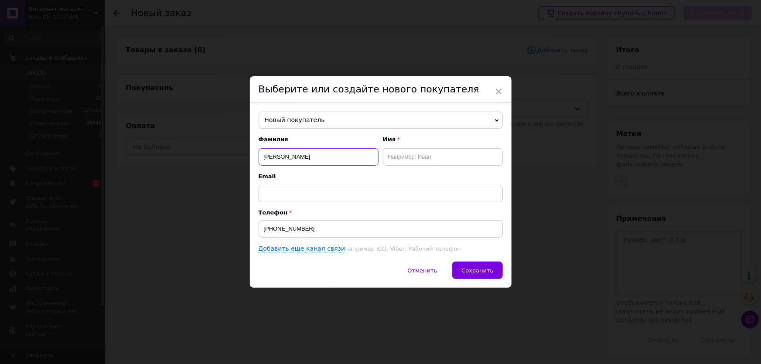
type input "[PERSON_NAME]"
click at [407, 161] on input "text" at bounding box center [443, 156] width 120 height 17
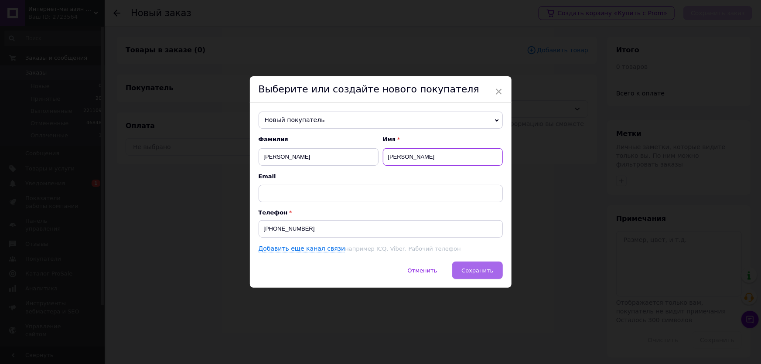
type input "[PERSON_NAME]"
click at [467, 267] on span "Сохранить" at bounding box center [478, 270] width 32 height 7
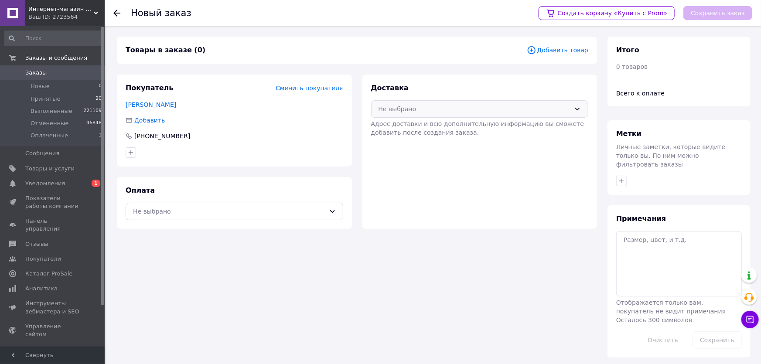
click at [481, 110] on div "Не выбрано" at bounding box center [475, 109] width 192 height 10
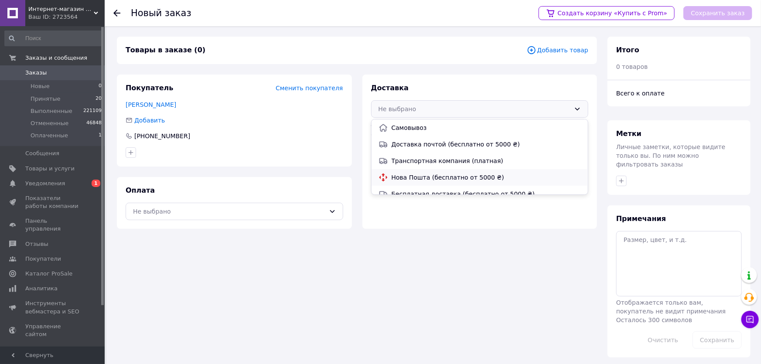
click at [443, 176] on span "Нова Пошта (бесплатно от 5000 ₴)" at bounding box center [487, 177] width 190 height 9
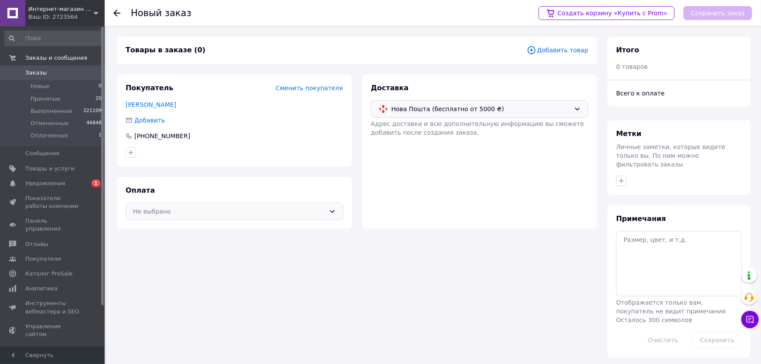
drag, startPoint x: 252, startPoint y: 204, endPoint x: 242, endPoint y: 213, distance: 13.3
click at [251, 205] on div "Не выбрано" at bounding box center [235, 211] width 218 height 17
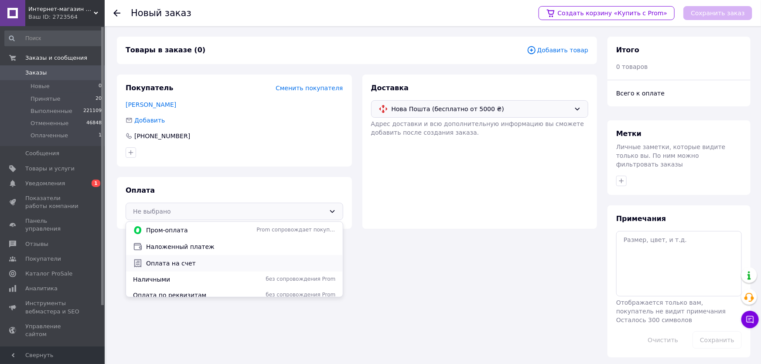
click at [182, 264] on span "Оплата на счет" at bounding box center [241, 263] width 190 height 9
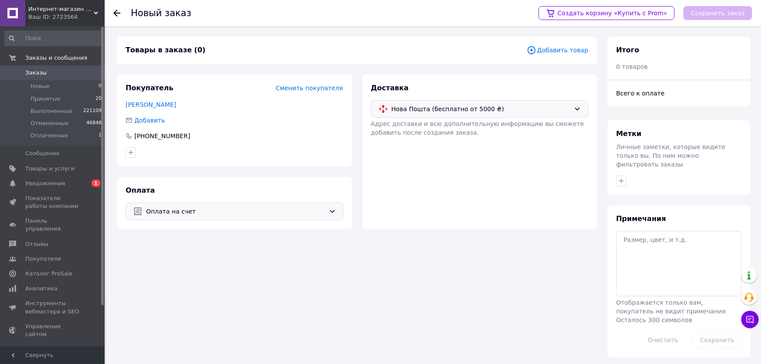
click at [555, 48] on span "Добавить товар" at bounding box center [558, 50] width 62 height 10
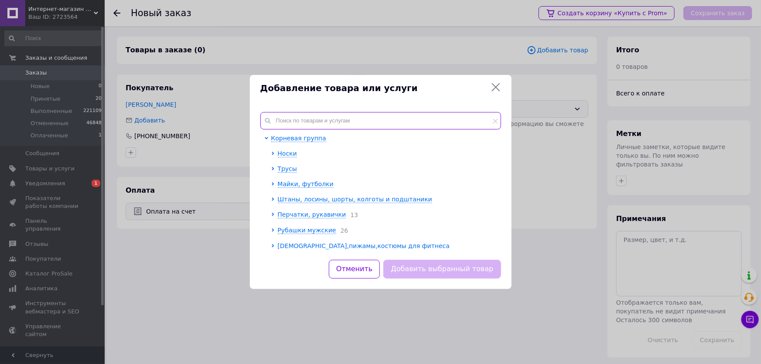
click at [329, 121] on input "text" at bounding box center [380, 120] width 241 height 17
click at [360, 119] on input "text" at bounding box center [380, 120] width 241 height 17
paste input "81-4х3"
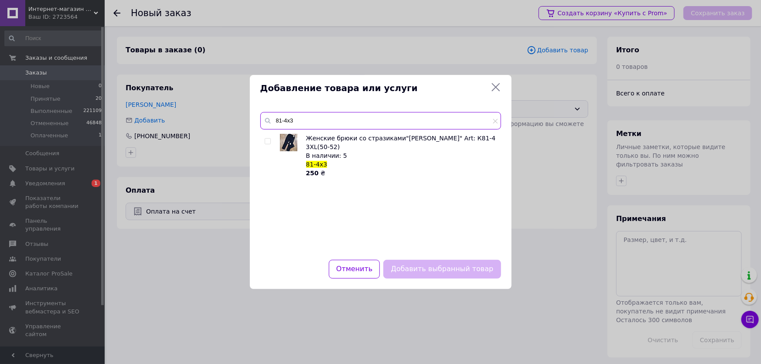
type input "81-4х3"
click at [266, 141] on input "checkbox" at bounding box center [268, 142] width 6 height 6
checkbox input "true"
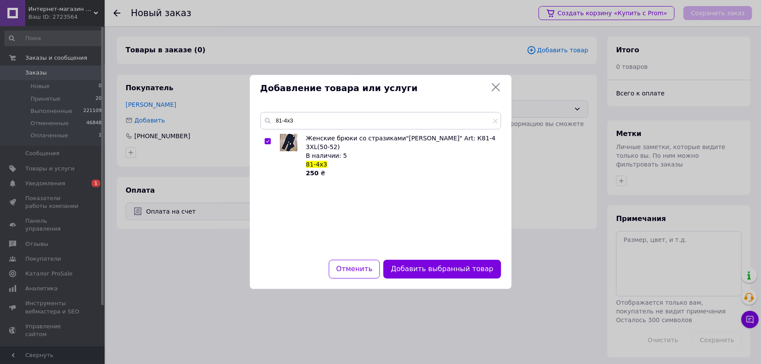
click at [431, 270] on button "Добавить выбранный товар" at bounding box center [442, 269] width 117 height 19
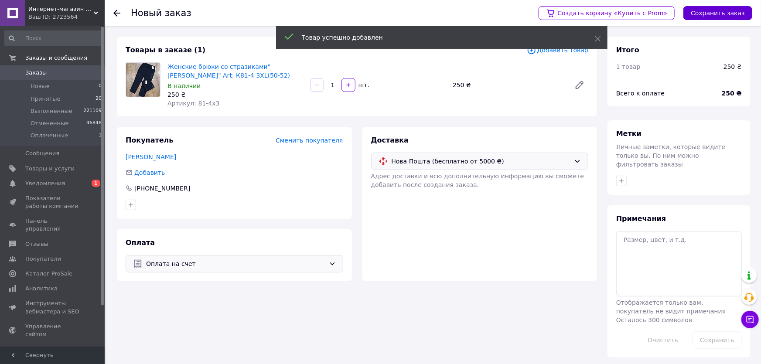
click at [719, 17] on button "Сохранить заказ" at bounding box center [718, 13] width 69 height 14
